Goal: Answer question/provide support

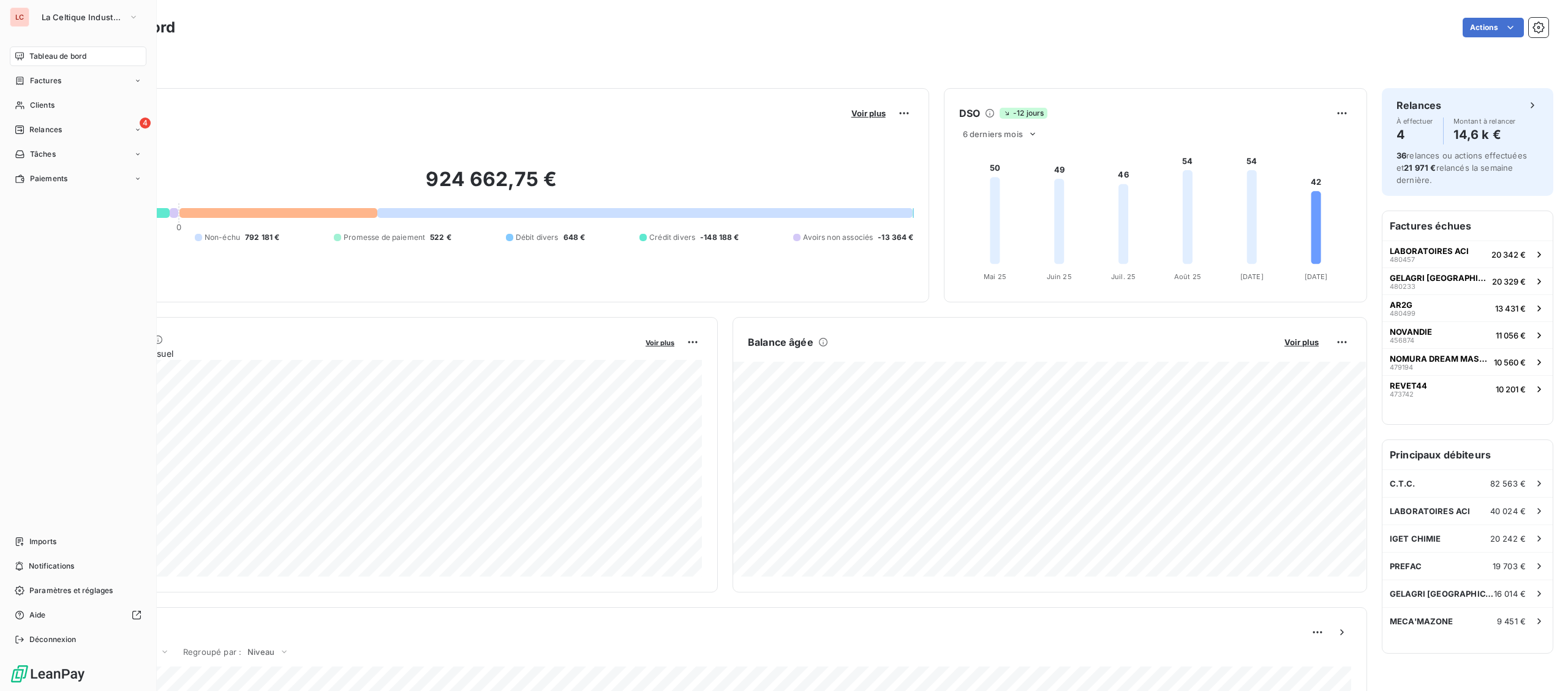
click at [27, 106] on div "Clients" at bounding box center [78, 106] width 136 height 20
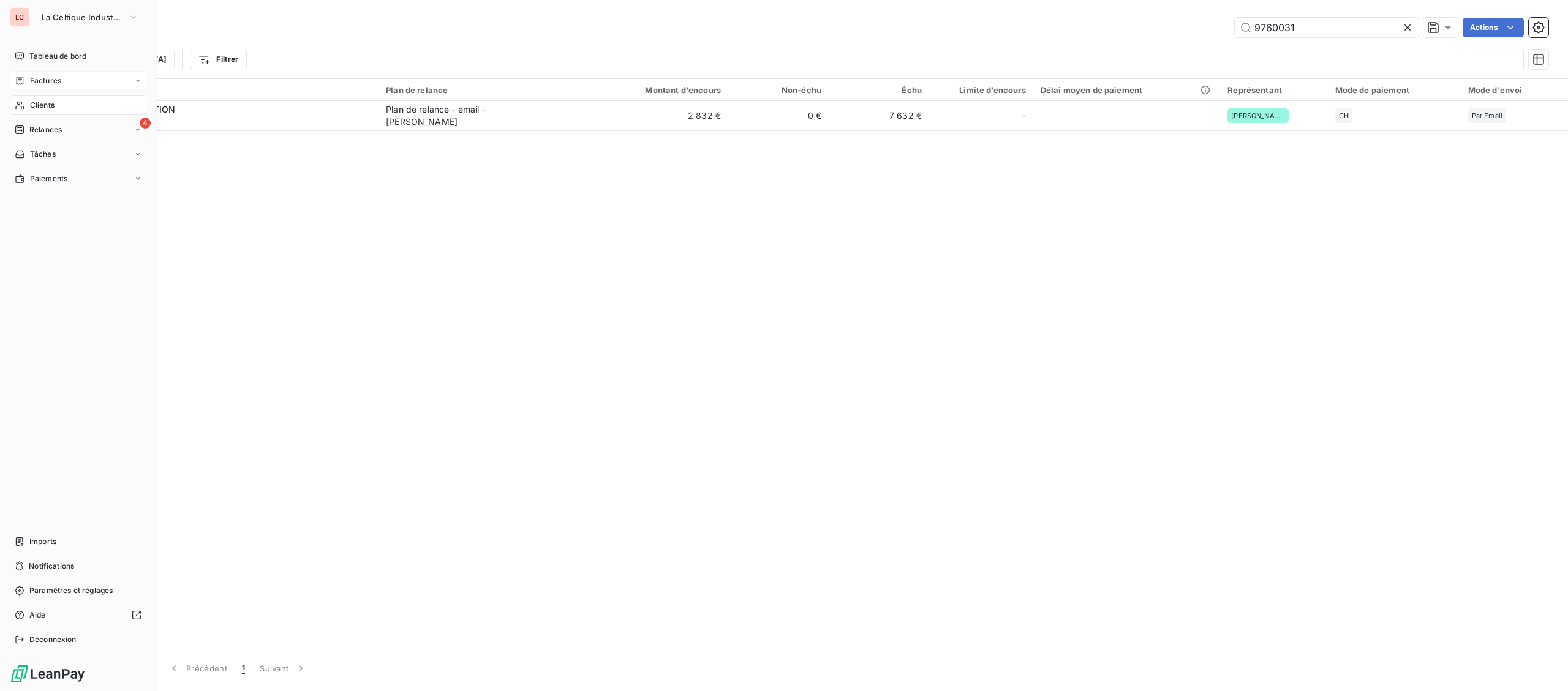
click at [35, 73] on div "Factures" at bounding box center [78, 81] width 136 height 20
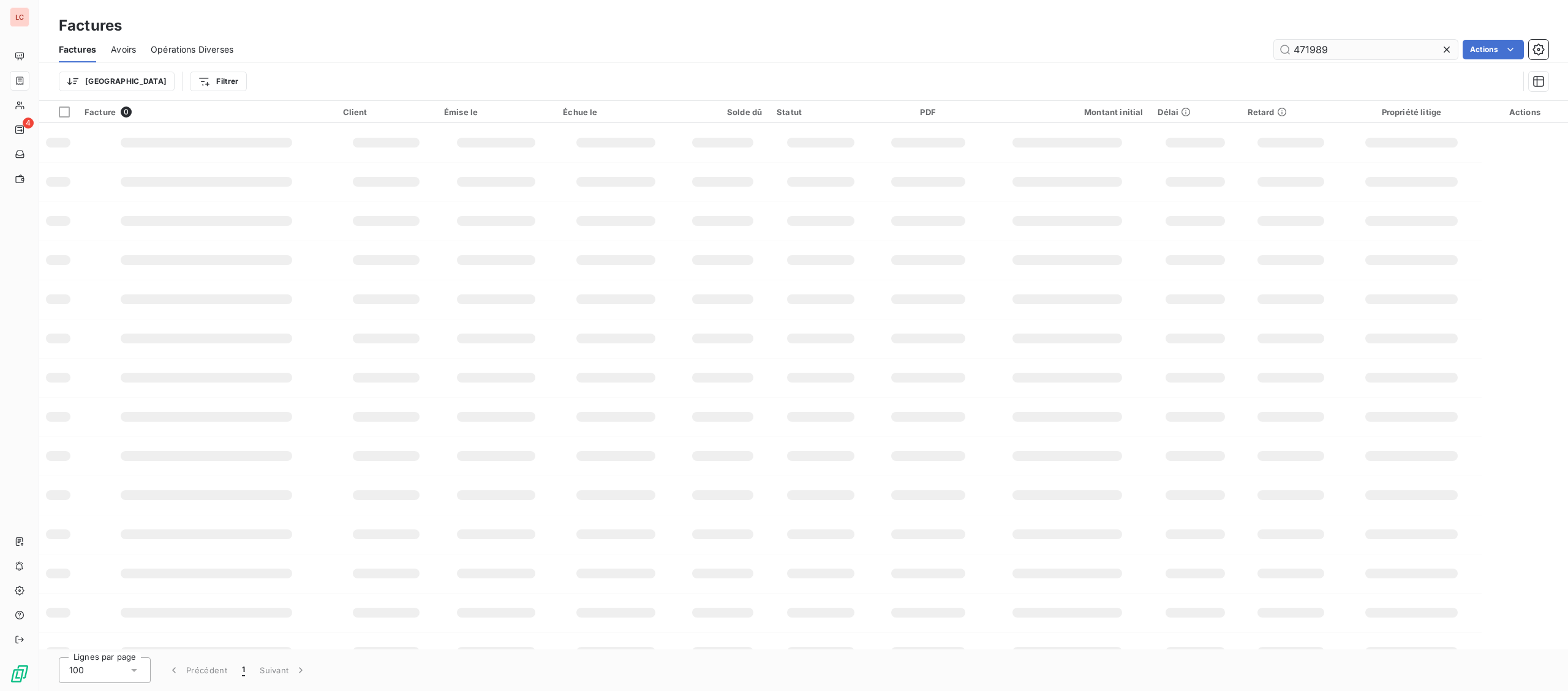
click at [1274, 52] on input "471989" at bounding box center [1366, 50] width 184 height 20
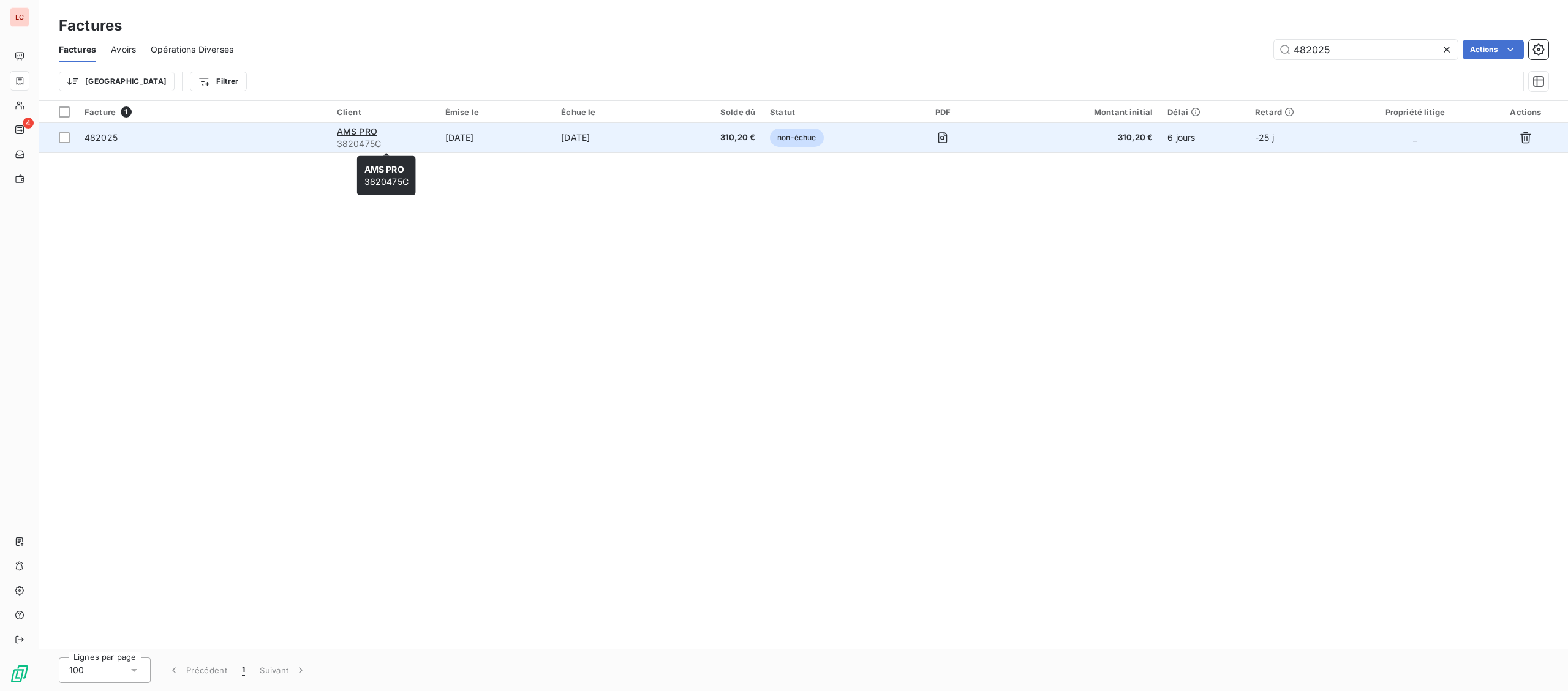
type input "482025"
click at [389, 141] on span "3820475C" at bounding box center [383, 144] width 94 height 13
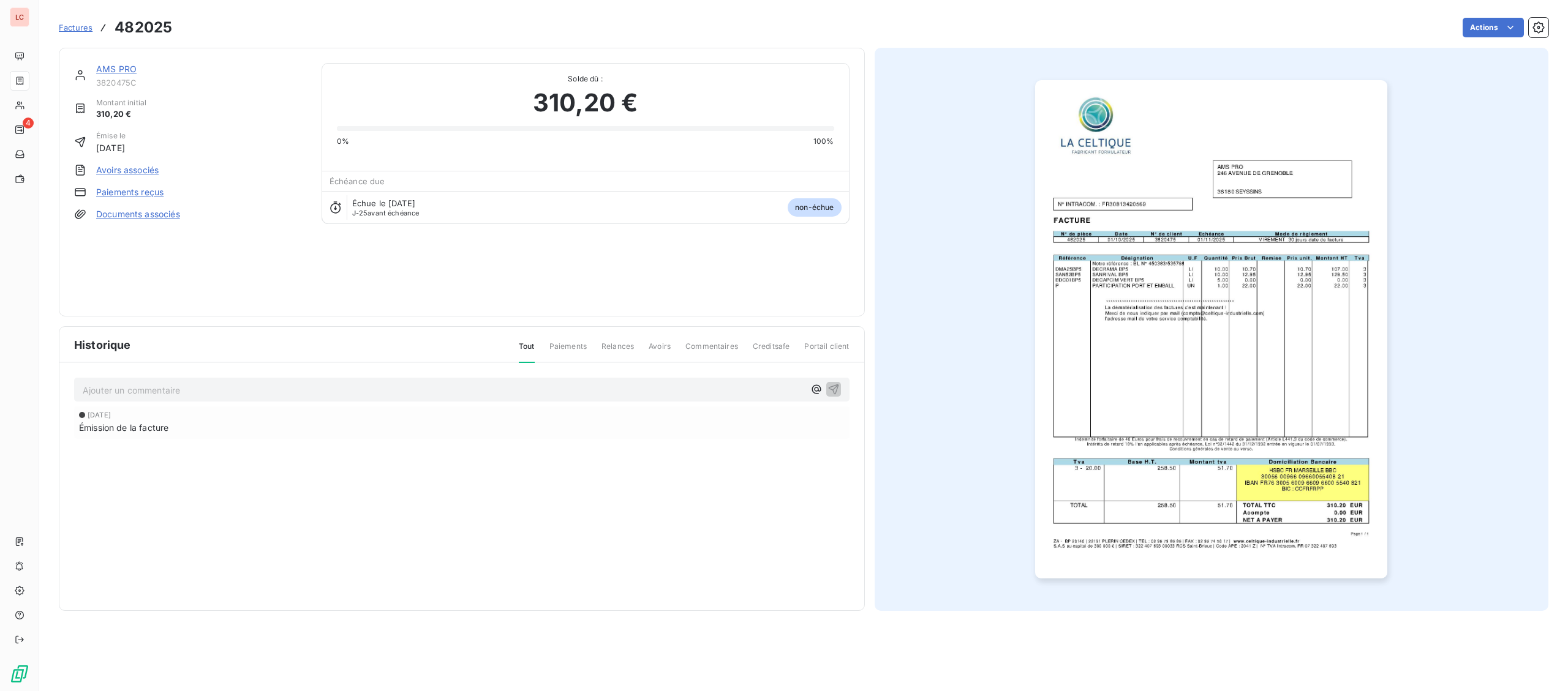
click at [132, 69] on link "AMS PRO" at bounding box center [116, 69] width 41 height 10
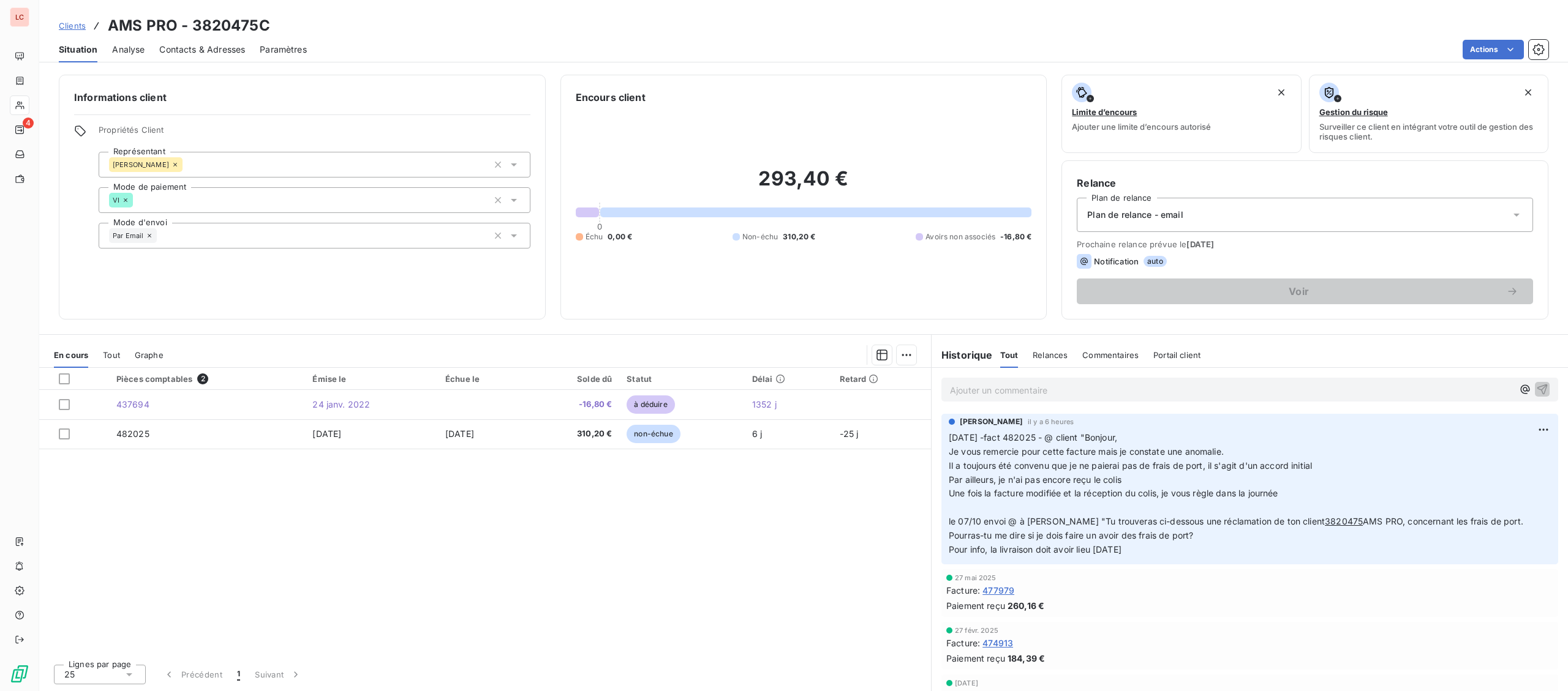
click at [1042, 381] on div "Ajouter un commentaire ﻿" at bounding box center [1249, 390] width 616 height 24
click at [1041, 390] on p "Ajouter un commentaire ﻿" at bounding box center [1231, 390] width 563 height 15
click at [1210, 387] on p "[DATE] - fact 482025 - @ client "[EMAIL_ADDRESS][DOMAIN_NAME]" at bounding box center [1231, 390] width 563 height 14
drag, startPoint x: 1201, startPoint y: 392, endPoint x: 1107, endPoint y: 390, distance: 94.0
click at [1107, 390] on p "[DATE] - fact 482025 - @ client "[EMAIL_ADDRESS][DOMAIN_NAME]" at bounding box center [1231, 390] width 563 height 14
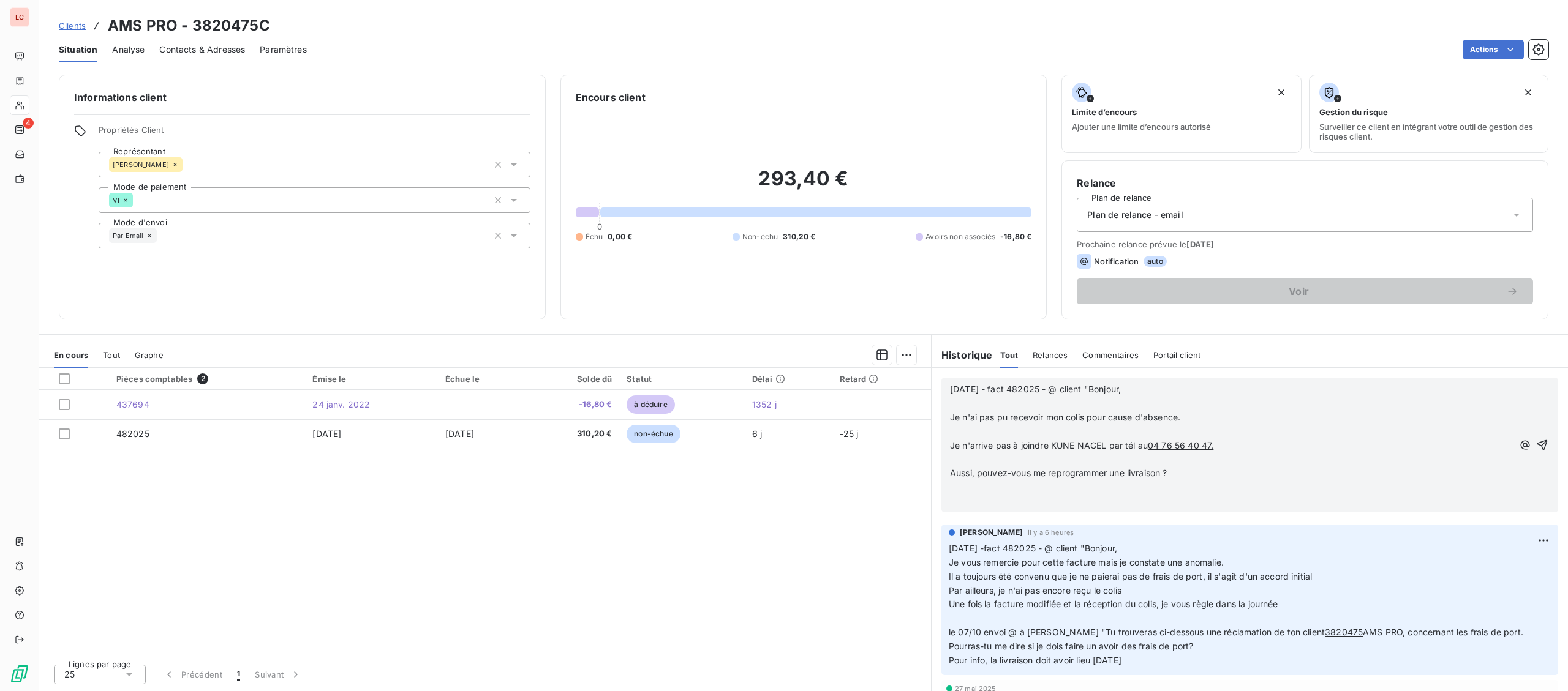
click at [1159, 395] on p "[DATE] - fact 482025 - @ client "Bonjour," at bounding box center [1231, 390] width 563 height 14
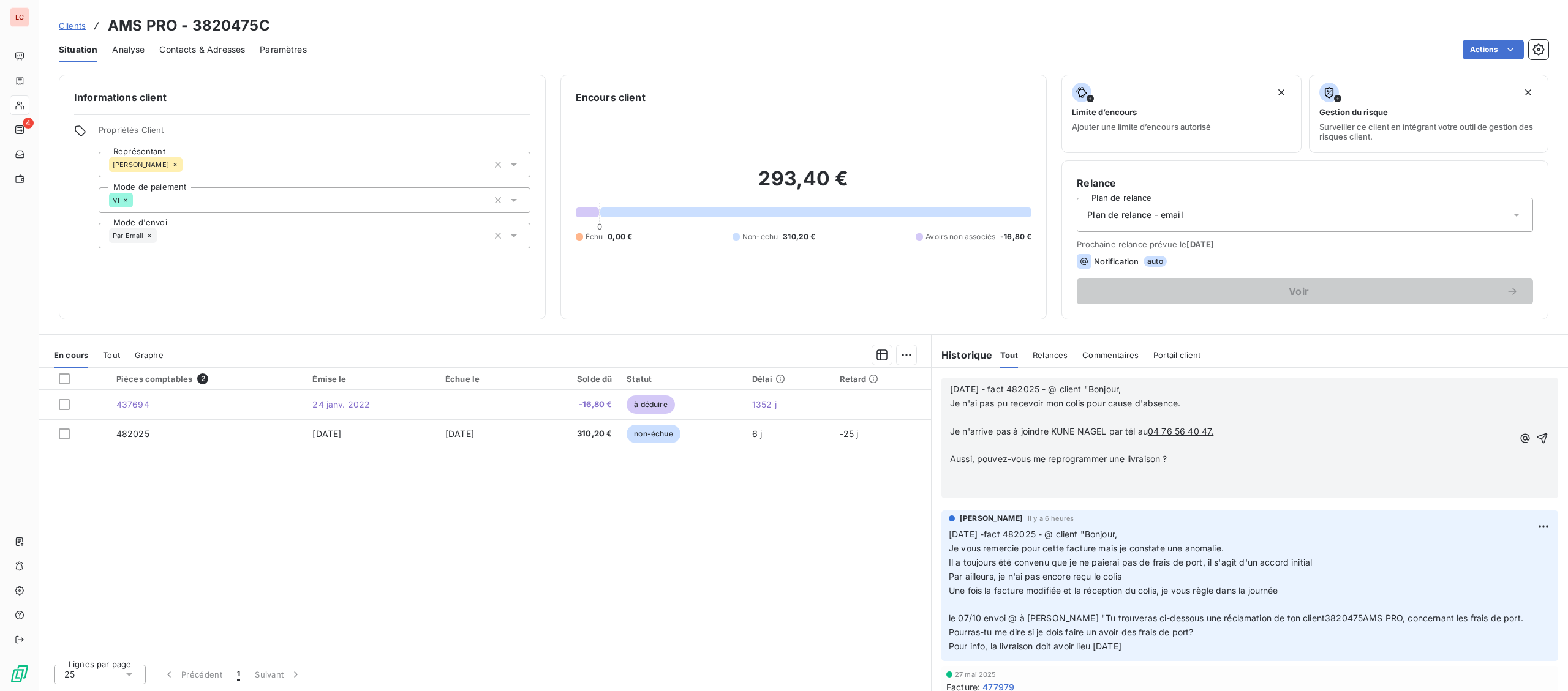
click at [1198, 409] on p "Je n'ai pas pu recevoir mon colis pour cause d'absence." at bounding box center [1231, 404] width 563 height 14
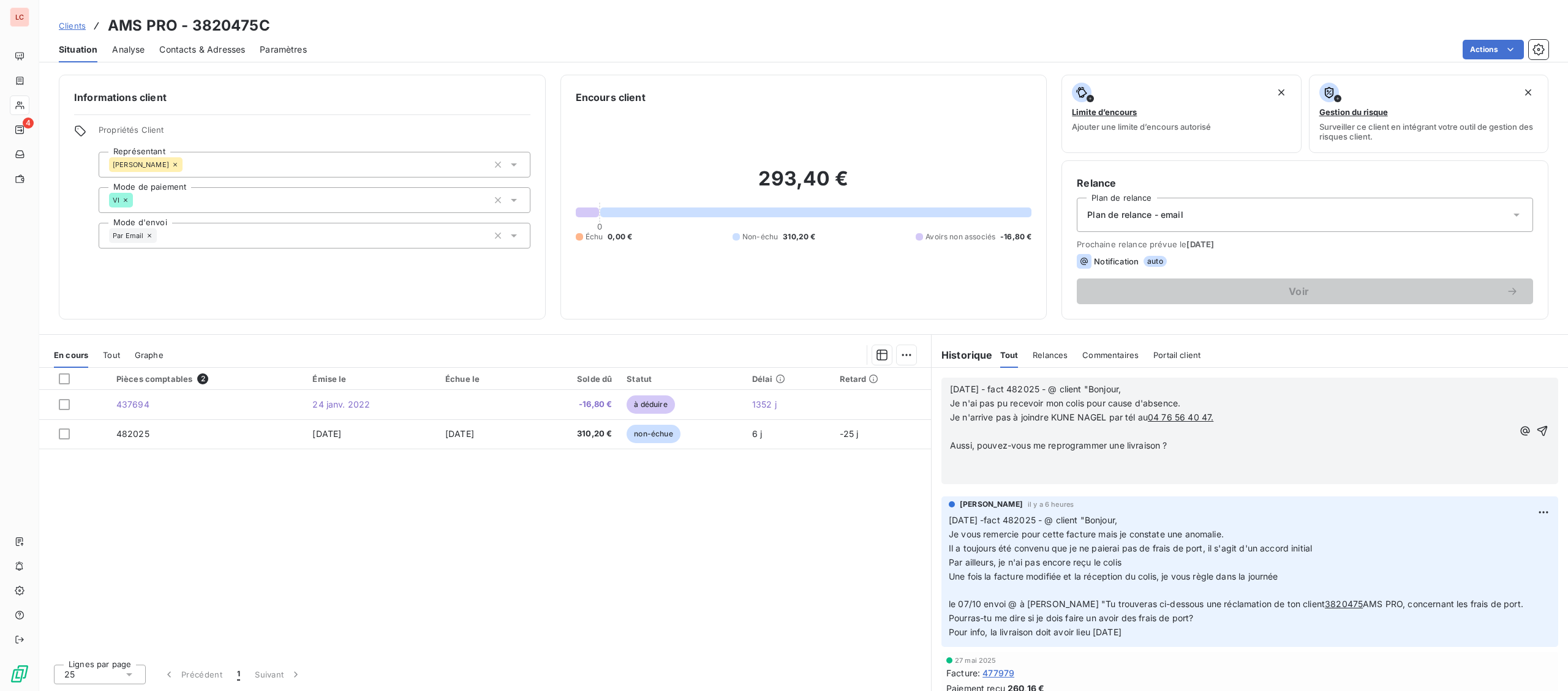
click at [1229, 418] on p "Je n'arrive pas à joindre KUNE NAGEL par tél au [PHONE_NUMBER]." at bounding box center [1231, 418] width 563 height 14
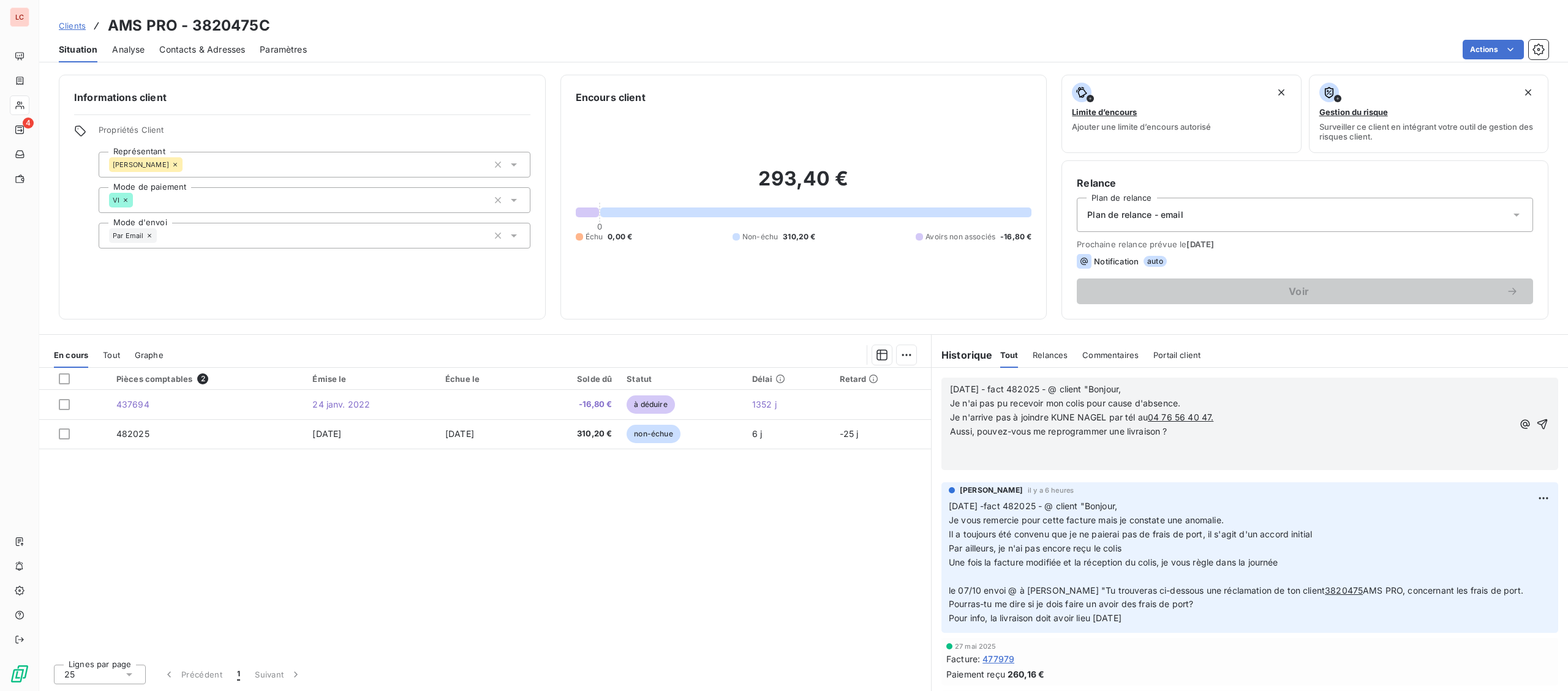
click at [1210, 436] on p "Aussi, pouvez-vous me reprogrammer une livraison ?" at bounding box center [1231, 432] width 563 height 14
click at [1190, 464] on p "﻿" at bounding box center [1231, 460] width 563 height 14
